Goal: Task Accomplishment & Management: Manage account settings

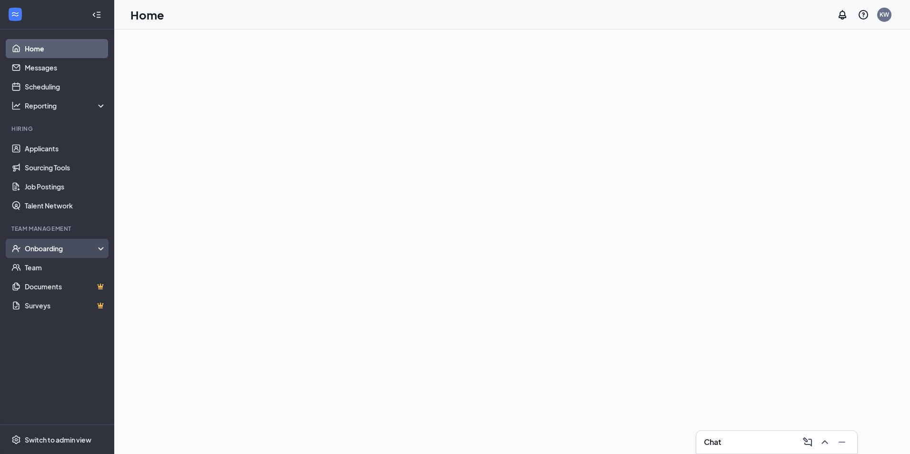
click at [62, 249] on div "Onboarding" at bounding box center [61, 249] width 73 height 10
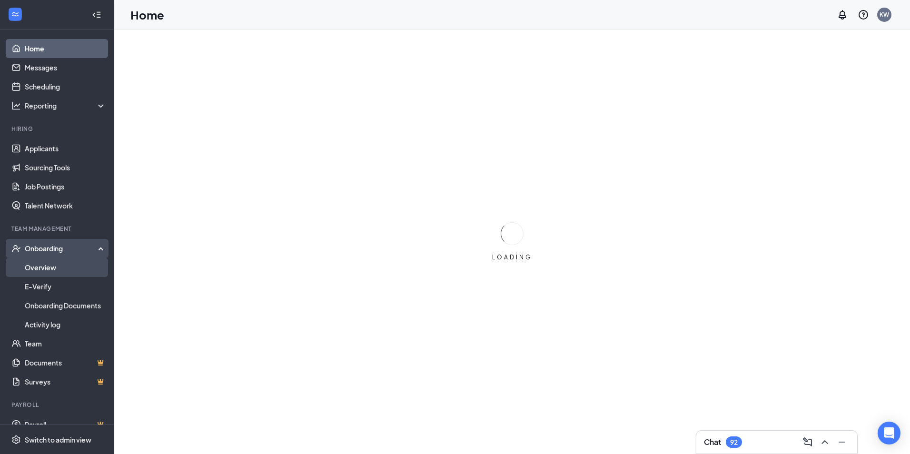
click at [60, 266] on link "Overview" at bounding box center [65, 267] width 81 height 19
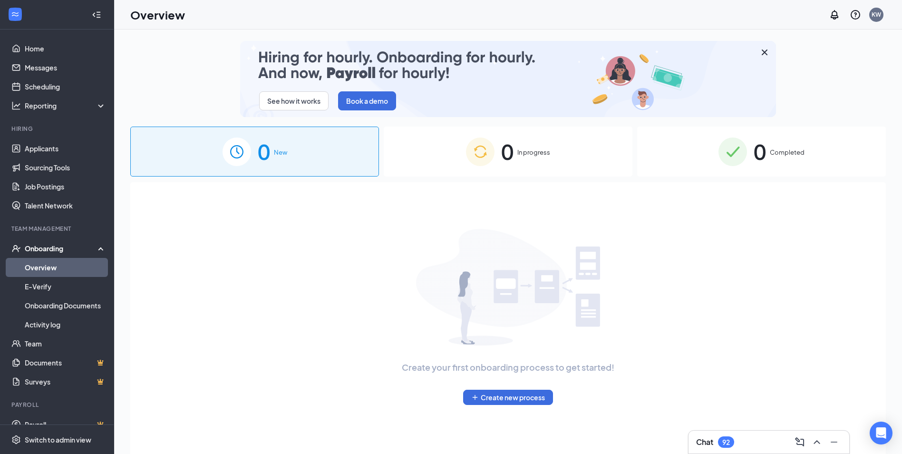
click at [741, 140] on img at bounding box center [733, 151] width 29 height 29
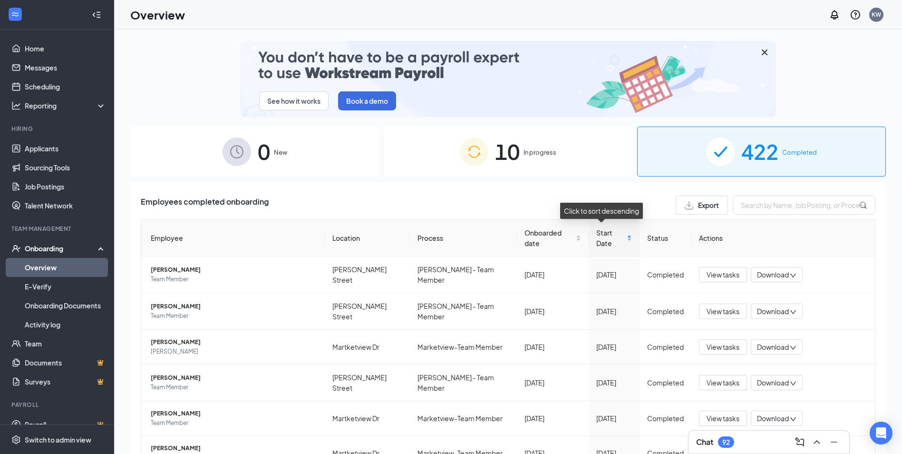
click at [620, 236] on div "Start Date" at bounding box center [615, 237] width 36 height 21
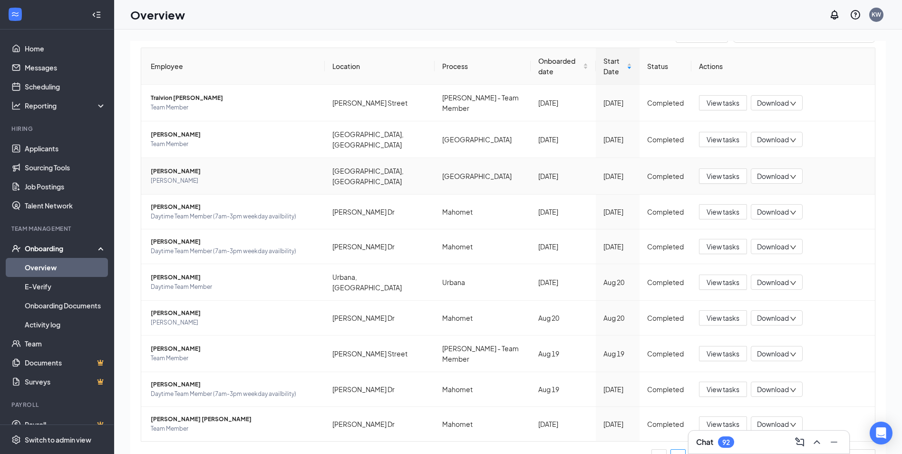
scroll to position [172, 0]
click at [240, 176] on span "[PERSON_NAME]" at bounding box center [234, 181] width 167 height 10
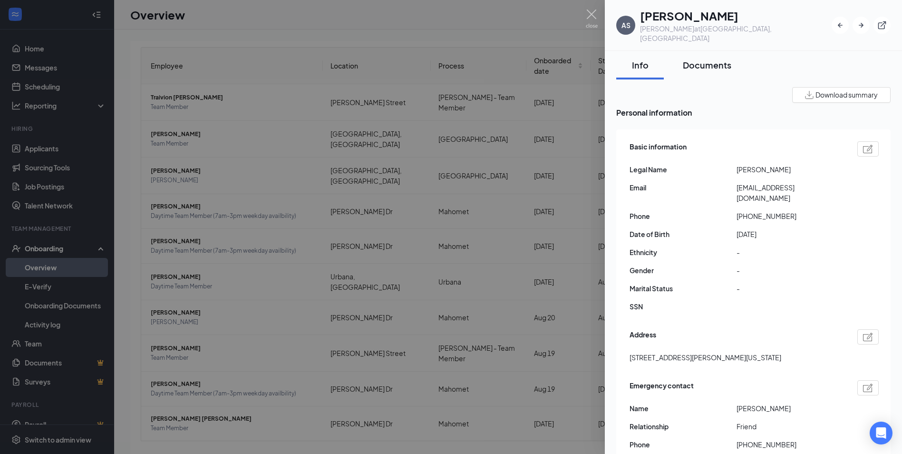
click at [722, 60] on div "Documents" at bounding box center [707, 65] width 49 height 12
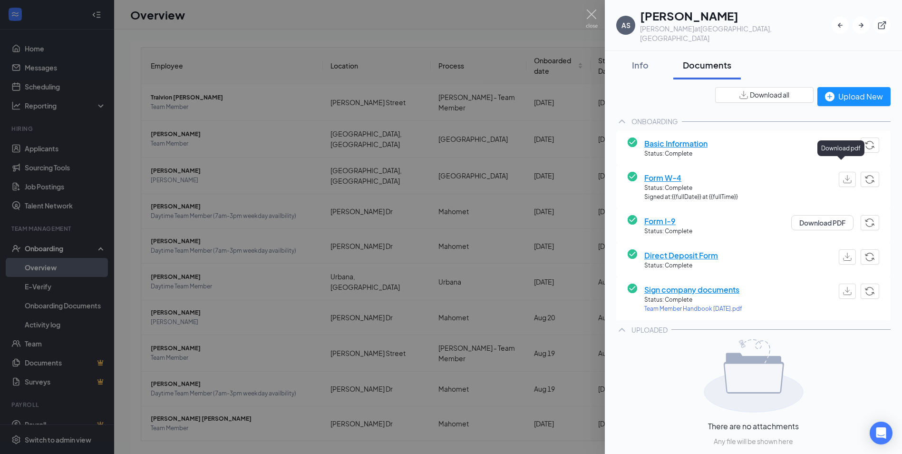
click at [844, 175] on img "button" at bounding box center [848, 179] width 9 height 8
click at [844, 253] on img "button" at bounding box center [848, 257] width 9 height 8
